Goal: Information Seeking & Learning: Learn about a topic

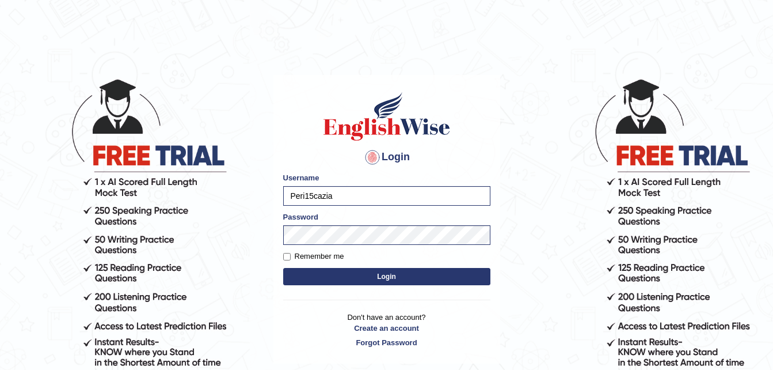
click at [375, 275] on button "Login" at bounding box center [386, 276] width 207 height 17
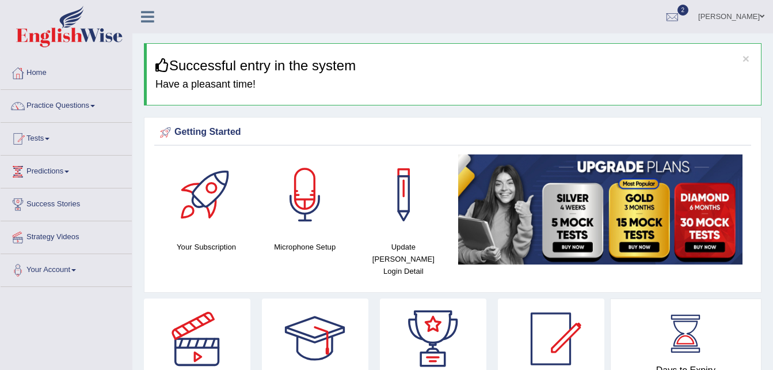
click at [50, 139] on span at bounding box center [47, 139] width 5 height 2
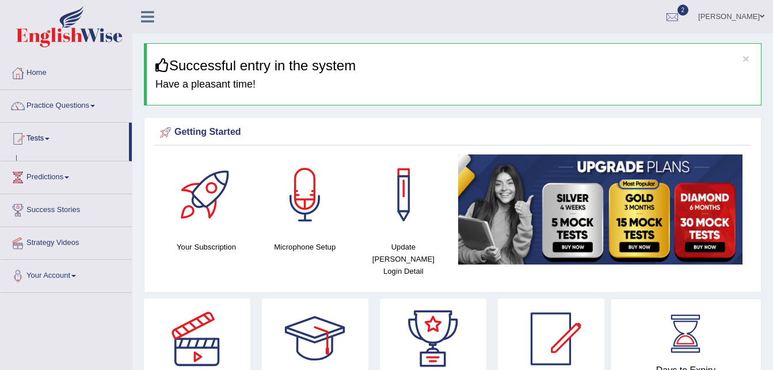
click at [50, 139] on span at bounding box center [47, 139] width 5 height 2
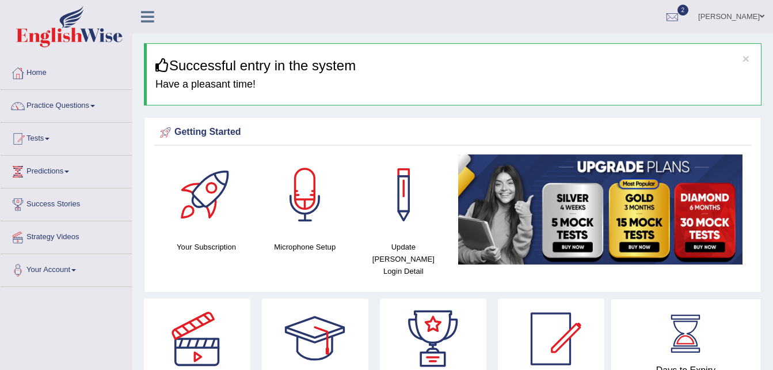
click at [55, 136] on link "Tests" at bounding box center [66, 137] width 131 height 29
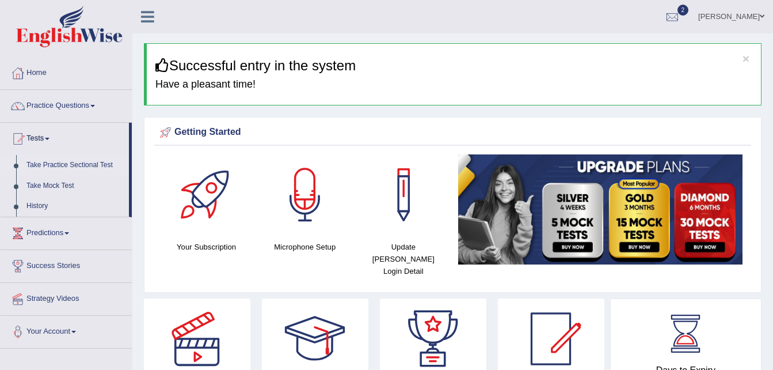
click at [52, 166] on link "Take Practice Sectional Test" at bounding box center [75, 165] width 108 height 21
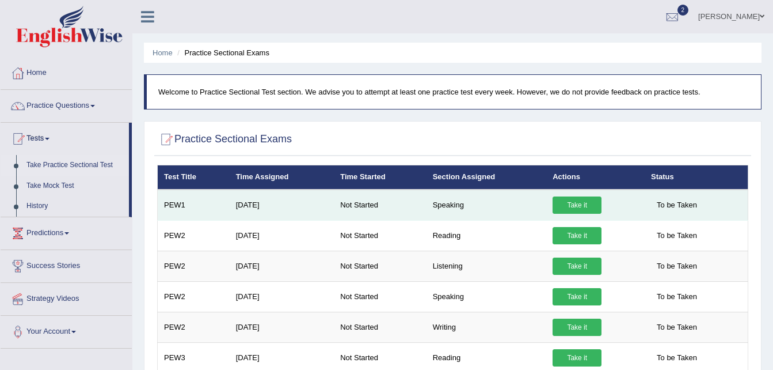
click at [567, 203] on link "Take it" at bounding box center [577, 204] width 49 height 17
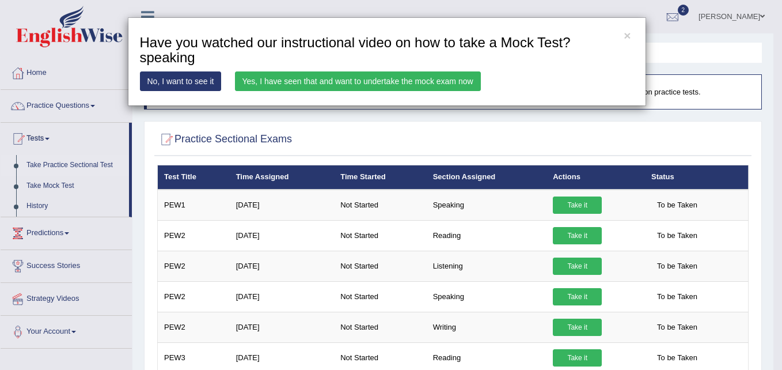
click at [293, 78] on link "Yes, I have seen that and want to undertake the mock exam now" at bounding box center [358, 81] width 246 height 20
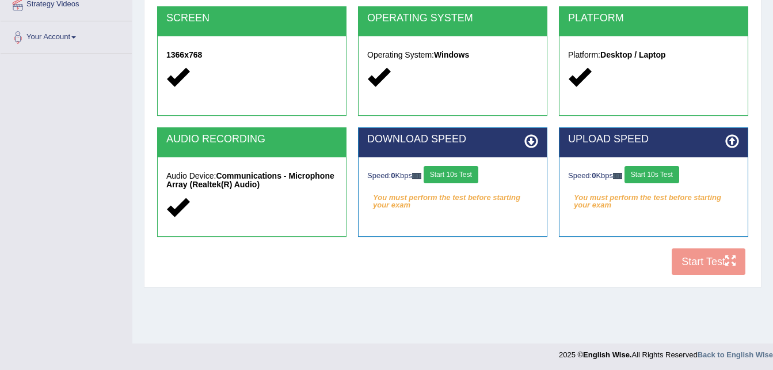
scroll to position [235, 0]
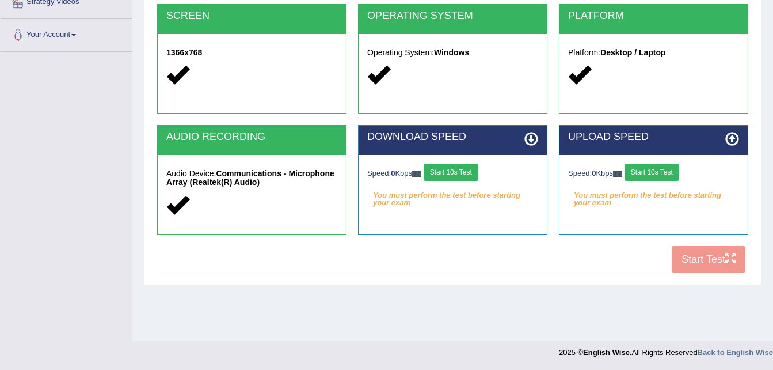
click at [452, 169] on button "Start 10s Test" at bounding box center [451, 172] width 55 height 17
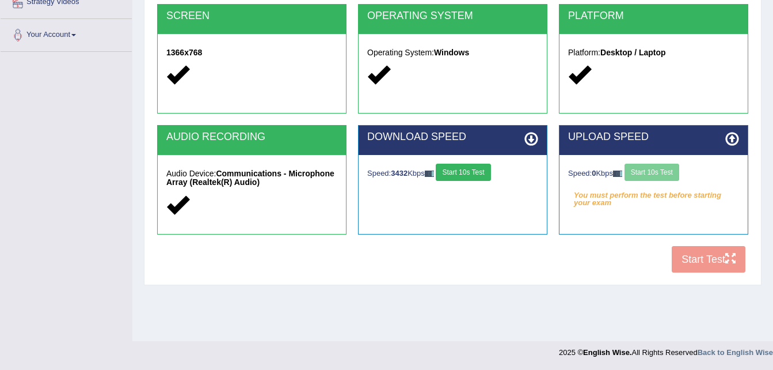
click at [653, 171] on div "Speed: 0 Kbps Start 10s Test" at bounding box center [653, 174] width 171 height 20
click at [658, 170] on button "Start 10s Test" at bounding box center [652, 172] width 55 height 17
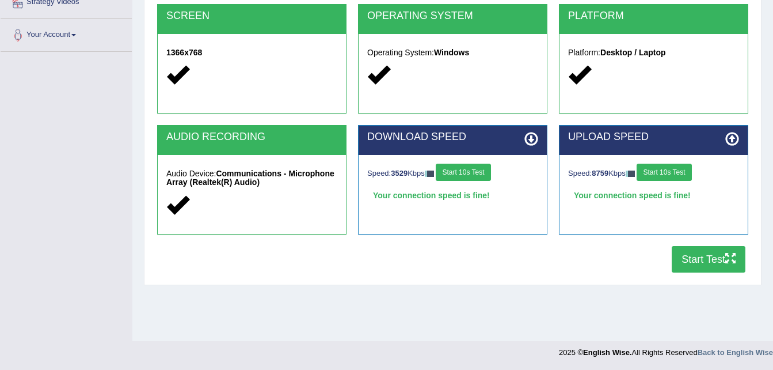
click at [698, 255] on button "Start Test" at bounding box center [709, 259] width 74 height 26
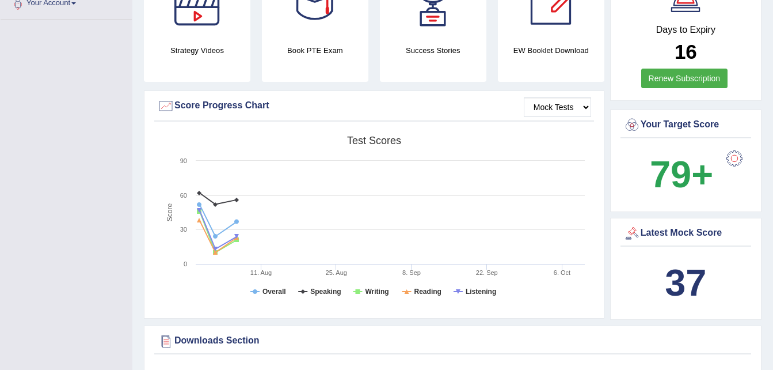
scroll to position [276, 0]
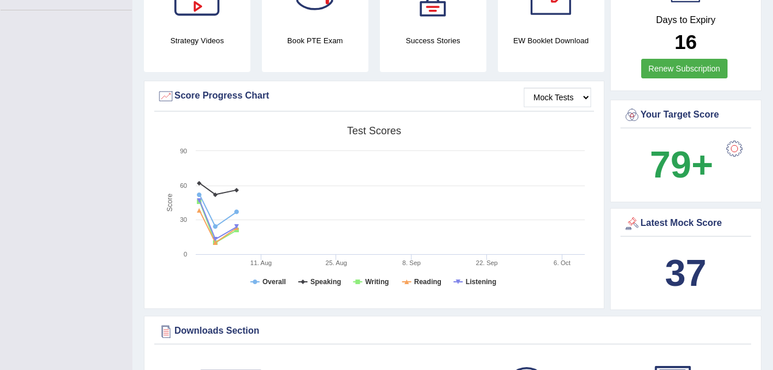
click at [663, 215] on div "Latest Mock Score" at bounding box center [686, 223] width 125 height 17
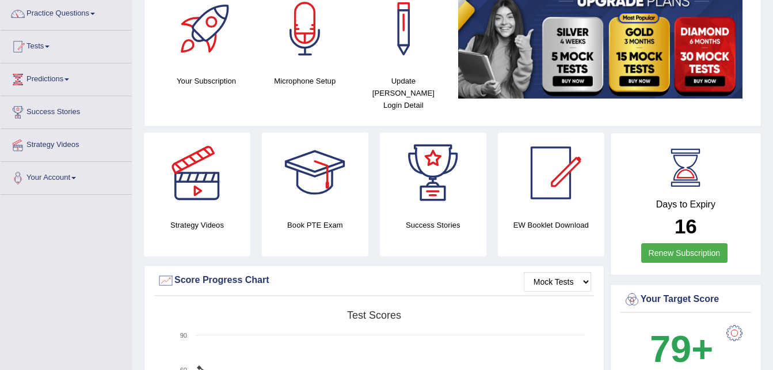
scroll to position [0, 0]
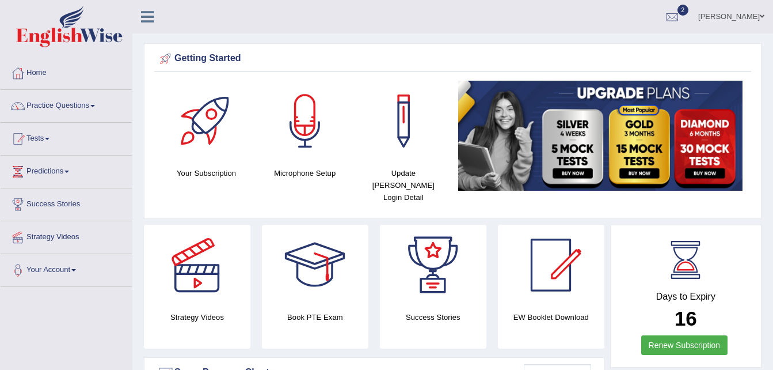
click at [741, 16] on link "Erick Chavula" at bounding box center [732, 15] width 84 height 30
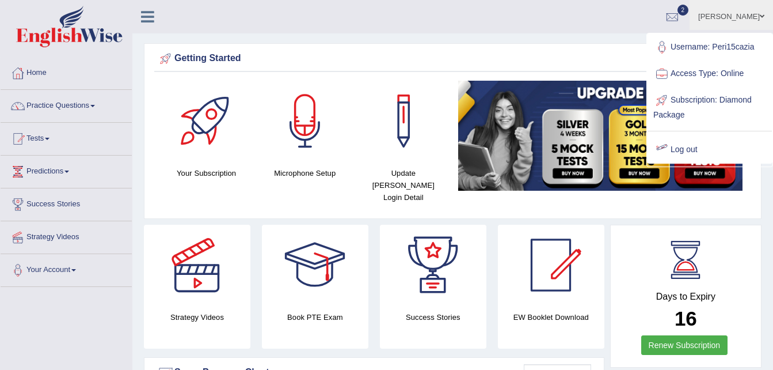
click at [681, 149] on link "Log out" at bounding box center [710, 149] width 124 height 26
